Goal: Information Seeking & Learning: Learn about a topic

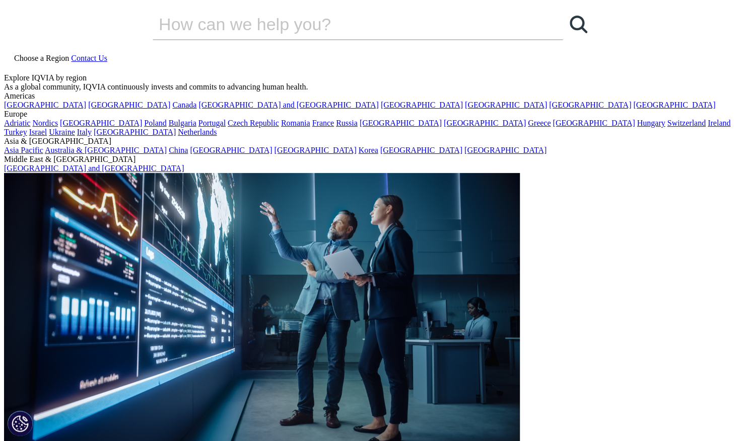
click at [11, 63] on icon at bounding box center [9, 65] width 5 height 5
click at [252, 39] on input "Search" at bounding box center [344, 24] width 382 height 30
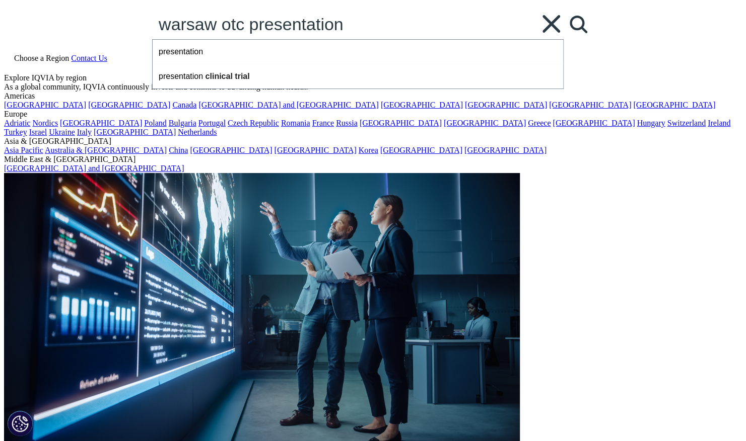
type input "warsaw otc presentation"
click at [563, 39] on link "Search Loading" at bounding box center [578, 24] width 30 height 30
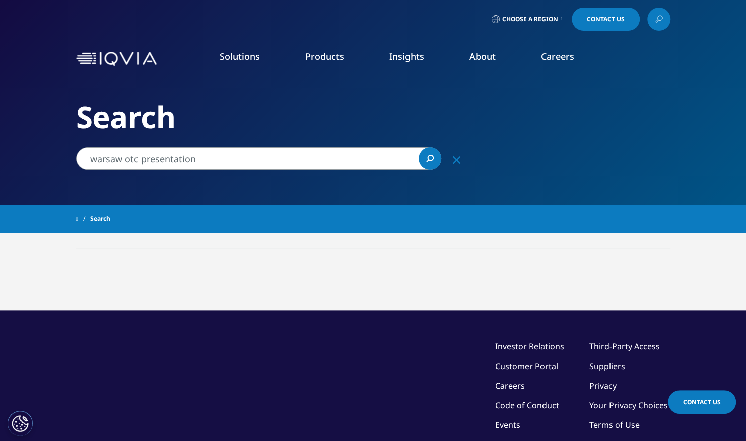
click at [374, 233] on link "READ MORE" at bounding box center [395, 235] width 111 height 9
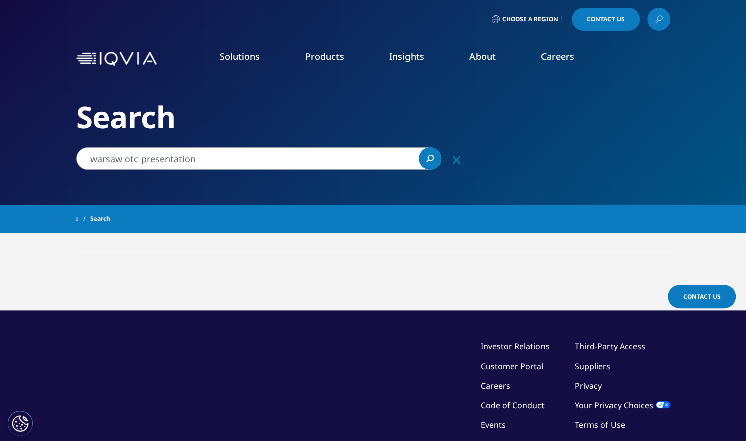
click at [197, 160] on input "warsaw otc presentation" at bounding box center [258, 158] width 365 height 23
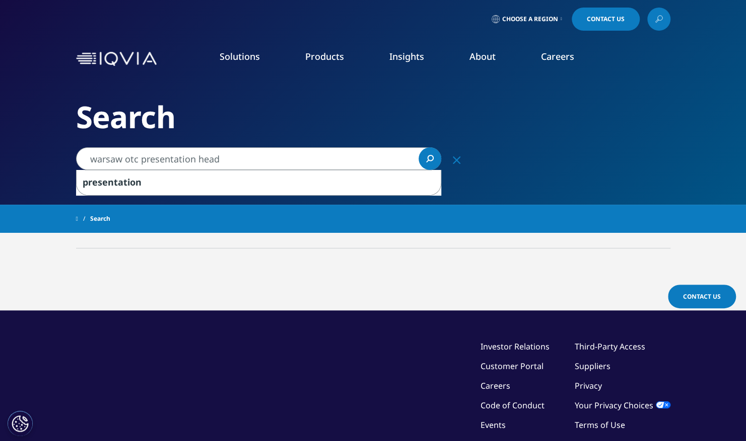
type input "warsaw otc presentation head"
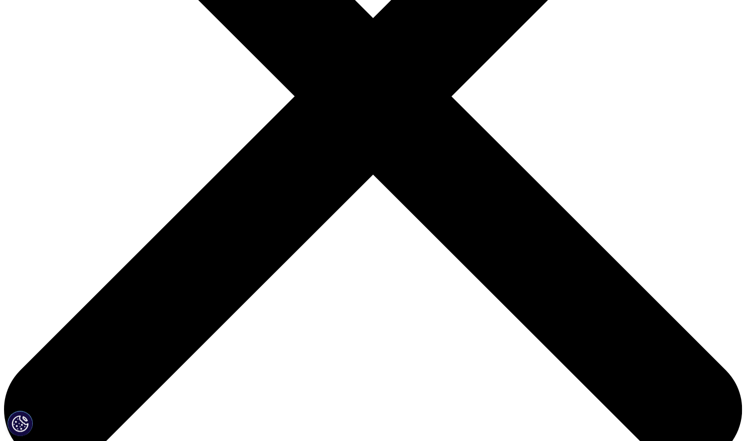
scroll to position [302, 0]
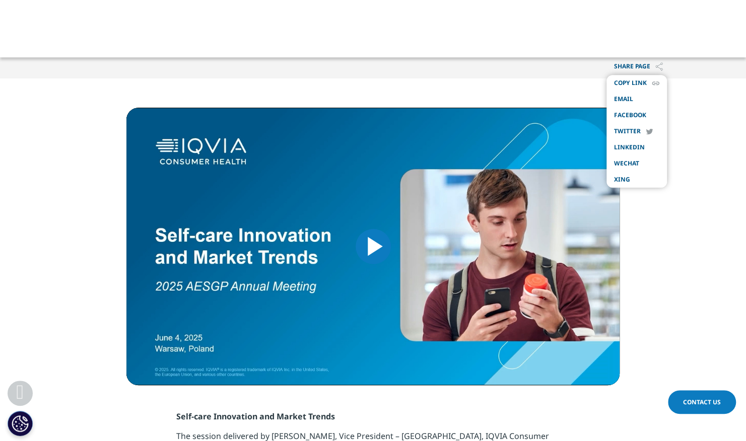
click at [635, 84] on span "Copy Link" at bounding box center [630, 83] width 33 height 8
click at [650, 66] on p "Share PAGE" at bounding box center [638, 67] width 64 height 24
click at [627, 97] on link "email" at bounding box center [623, 99] width 19 height 8
click at [373, 247] on span "Video Player" at bounding box center [373, 247] width 0 height 0
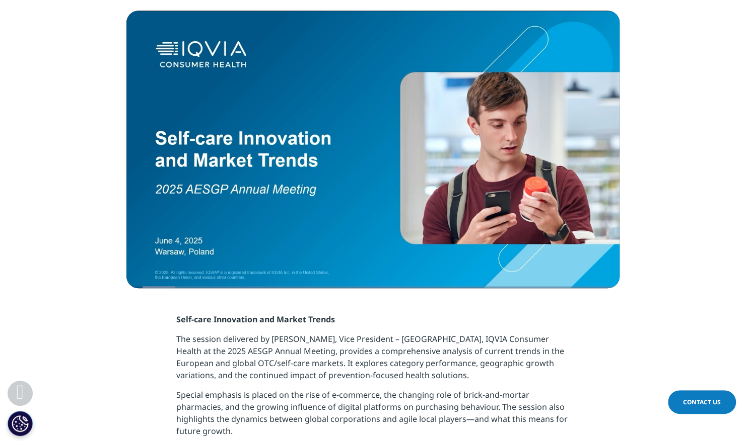
scroll to position [352, 0]
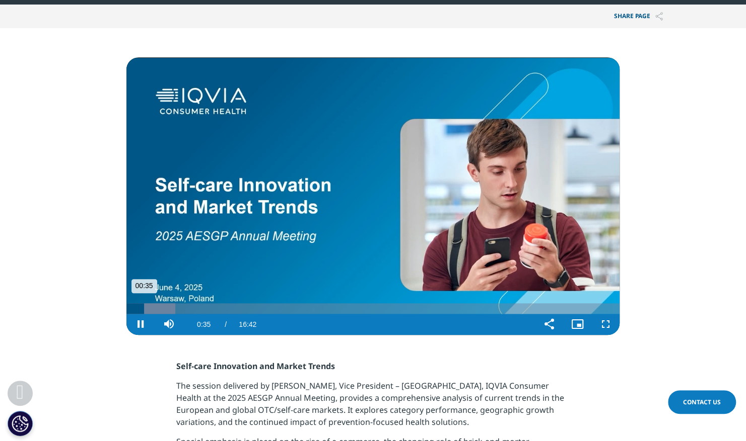
click at [219, 308] on div "Loaded : 9.88% 03:11 00:35" at bounding box center [372, 309] width 493 height 11
click at [231, 308] on div "Loaded : 25.71% 03:32 03:32" at bounding box center [372, 309] width 493 height 11
click at [245, 308] on div "Loaded : 27.69% 04:00 04:00" at bounding box center [372, 309] width 493 height 11
click at [264, 309] on div "Loaded : 30.65% 04:40 04:40" at bounding box center [372, 309] width 493 height 11
click at [278, 309] on div "Progress Bar" at bounding box center [278, 309] width 47 height 11
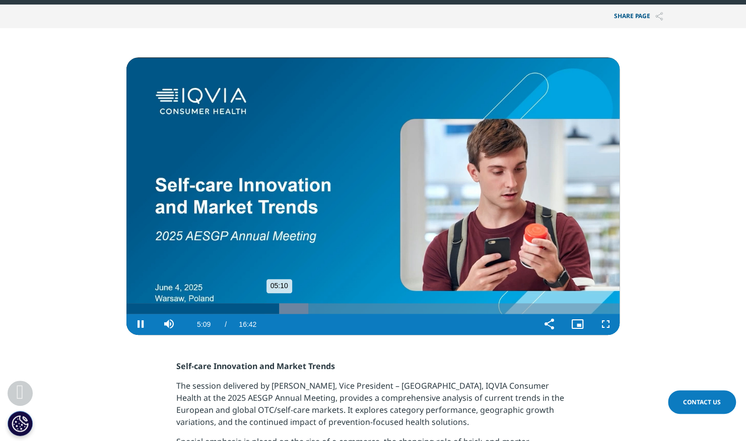
click at [287, 309] on div "Progress Bar" at bounding box center [286, 309] width 44 height 11
click at [300, 308] on div "Loaded : 39.55% 05:54 05:54" at bounding box center [372, 309] width 493 height 11
click at [314, 310] on div "Loaded : 41.88% 06:22 05:58" at bounding box center [372, 309] width 493 height 11
click at [330, 308] on div "Loaded : 44.50% 06:55 06:24" at bounding box center [372, 309] width 493 height 11
click at [339, 308] on div "Loaded : 47.86% 07:13 06:57" at bounding box center [372, 309] width 493 height 11
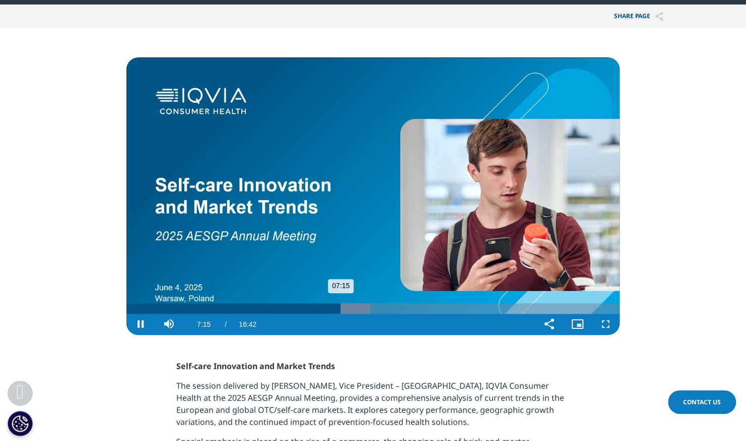
click at [355, 309] on div "Progress Bar" at bounding box center [348, 309] width 44 height 11
click at [361, 309] on div "Loaded : 52.84% 07:59 07:47" at bounding box center [372, 309] width 493 height 11
click at [381, 304] on div "Progress Bar" at bounding box center [371, 309] width 46 height 11
click at [394, 308] on div "Progress Bar" at bounding box center [393, 309] width 46 height 11
click at [411, 308] on div "Loaded : 60.82% 09:39 09:07" at bounding box center [372, 309] width 493 height 11
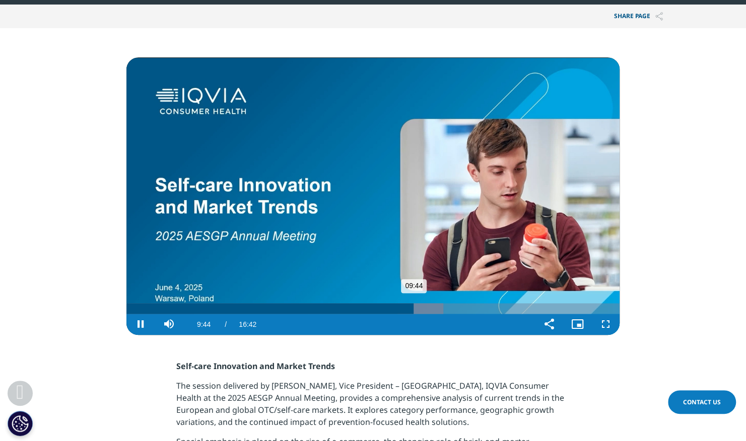
click at [419, 308] on div "Progress Bar" at bounding box center [420, 309] width 46 height 11
click at [434, 308] on div "Progress Bar" at bounding box center [428, 309] width 46 height 11
click at [462, 307] on div "Progress Bar" at bounding box center [443, 309] width 46 height 11
click at [487, 307] on div "Loaded : 74.78% 12:14 11:26" at bounding box center [372, 309] width 493 height 11
click at [506, 308] on div "Progress Bar" at bounding box center [506, 309] width 28 height 11
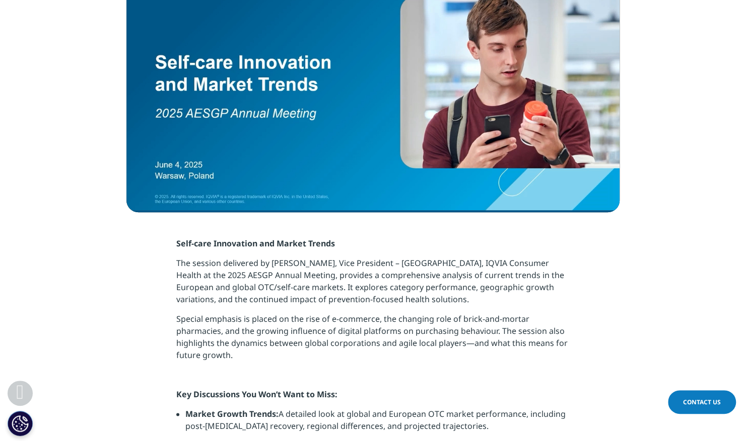
scroll to position [453, 0]
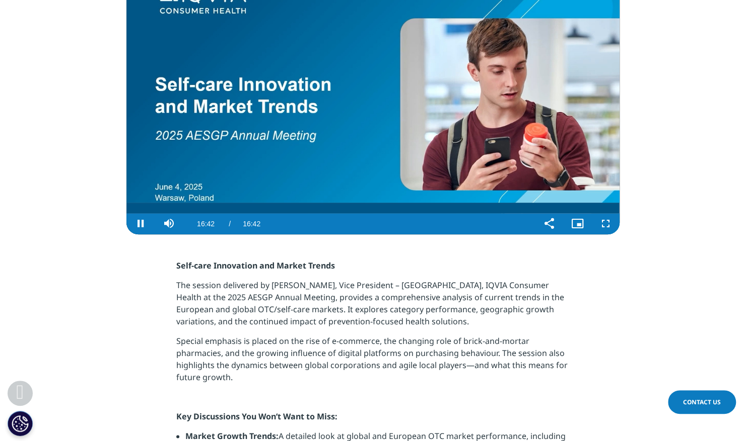
click at [487, 125] on video "Video Player" at bounding box center [372, 96] width 493 height 278
click at [493, 154] on video "Video Player" at bounding box center [372, 96] width 493 height 278
click at [485, 144] on video "Video Player" at bounding box center [372, 96] width 493 height 278
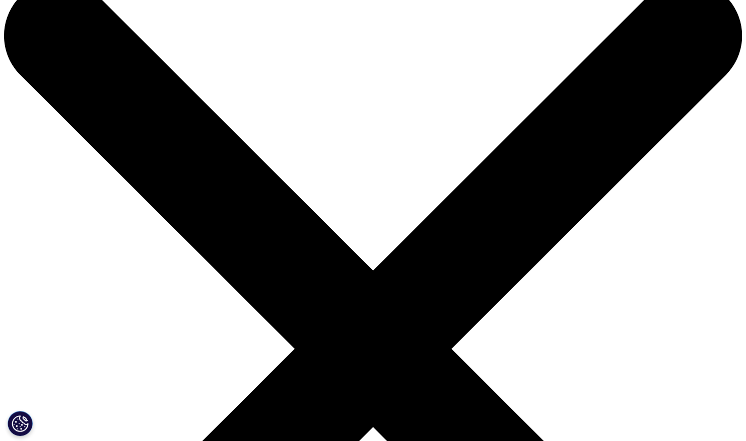
scroll to position [101, 0]
